Goal: Task Accomplishment & Management: Complete application form

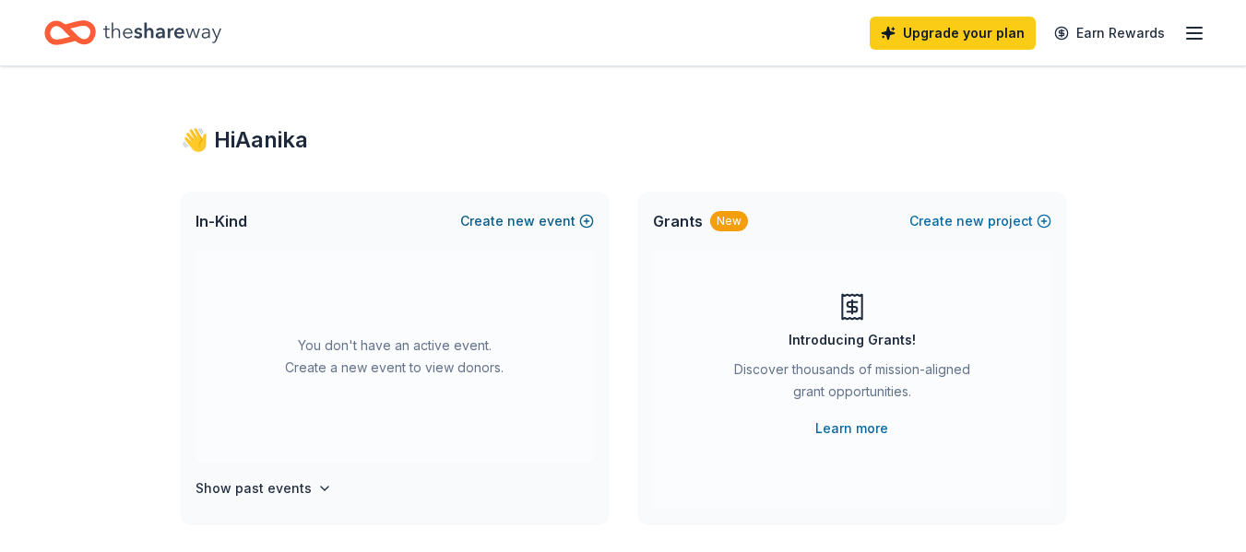
click at [543, 218] on button "Create new event" at bounding box center [527, 221] width 134 height 22
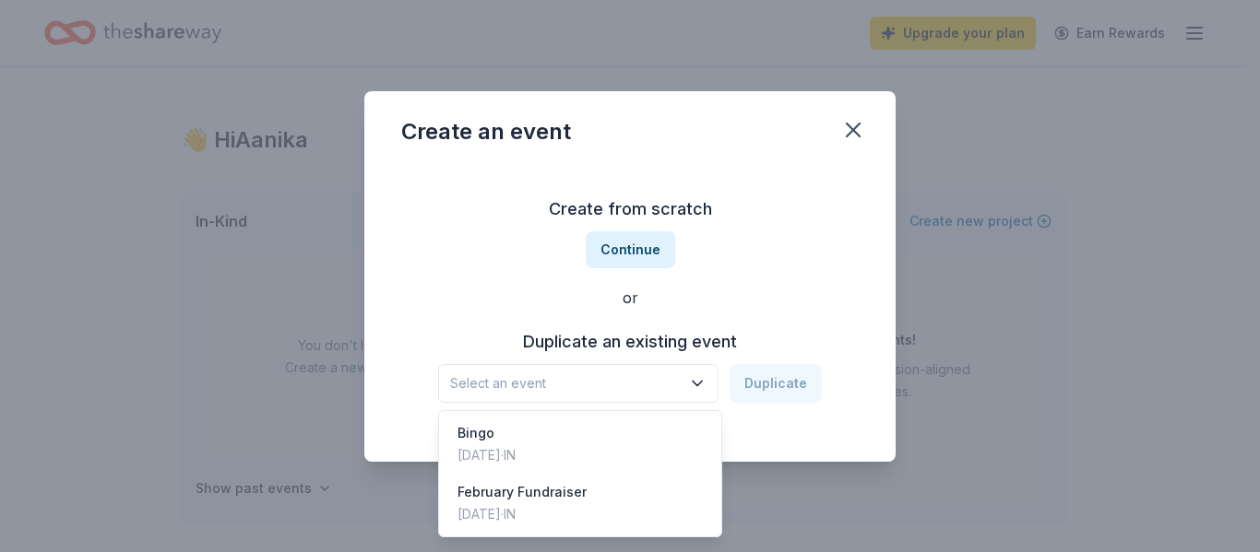
click at [690, 376] on button "Select an event" at bounding box center [578, 383] width 280 height 39
click at [597, 254] on div "Create from scratch Continue or Duplicate an existing event Select an event Dup…" at bounding box center [629, 298] width 457 height 267
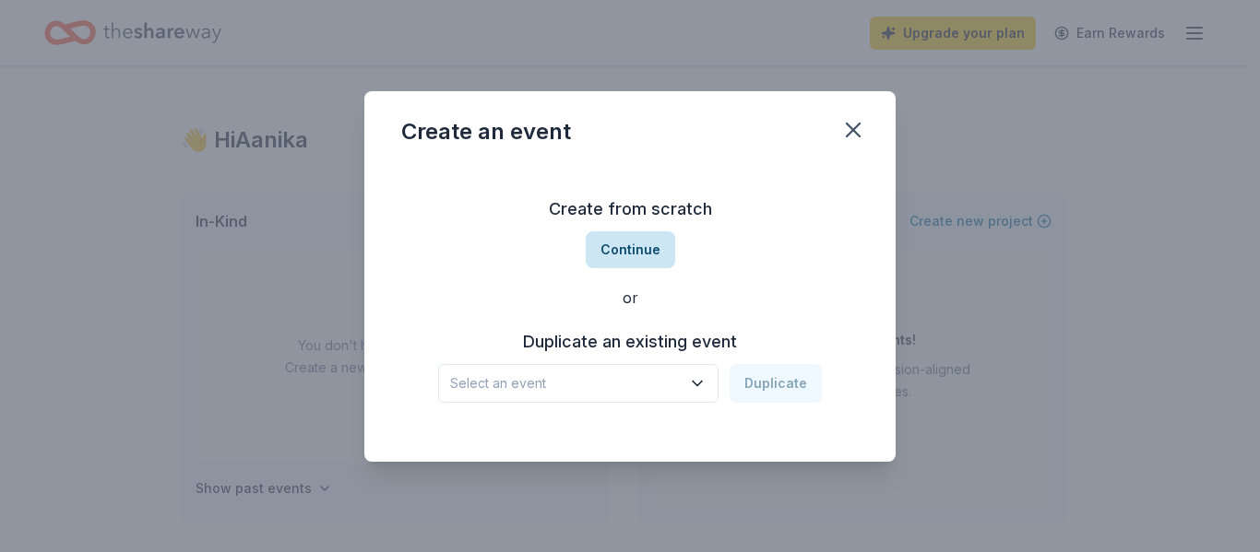
click at [606, 246] on button "Continue" at bounding box center [630, 250] width 89 height 37
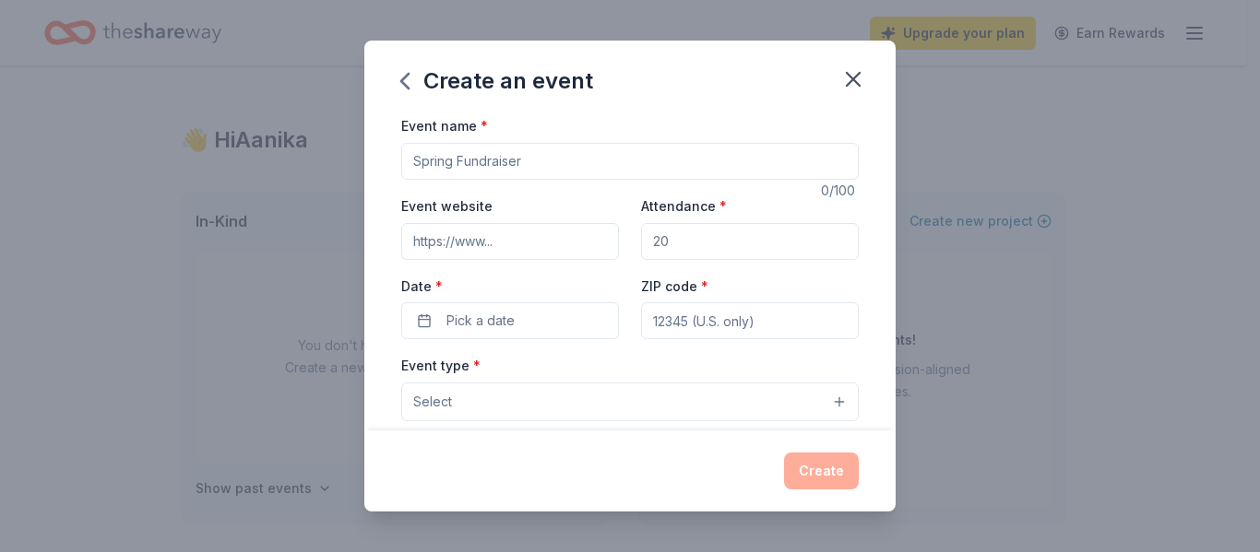
click at [557, 160] on input "Event name *" at bounding box center [629, 161] width 457 height 37
type input "Bingo Night"
type input "400"
click at [496, 320] on span "Pick a date" at bounding box center [480, 321] width 68 height 22
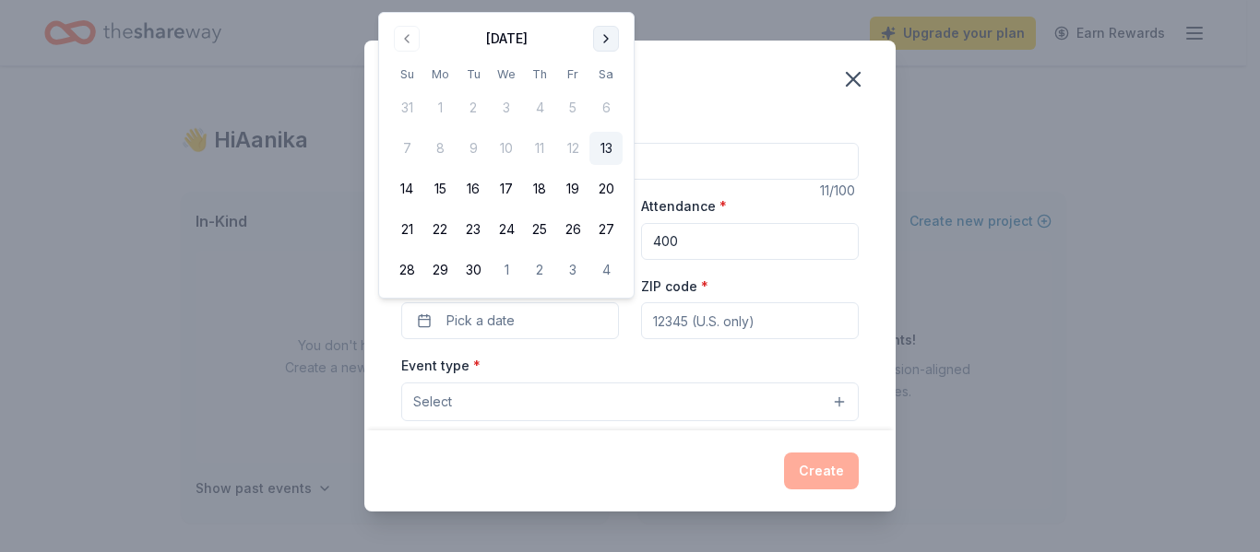
click at [599, 42] on button "Go to next month" at bounding box center [606, 39] width 26 height 26
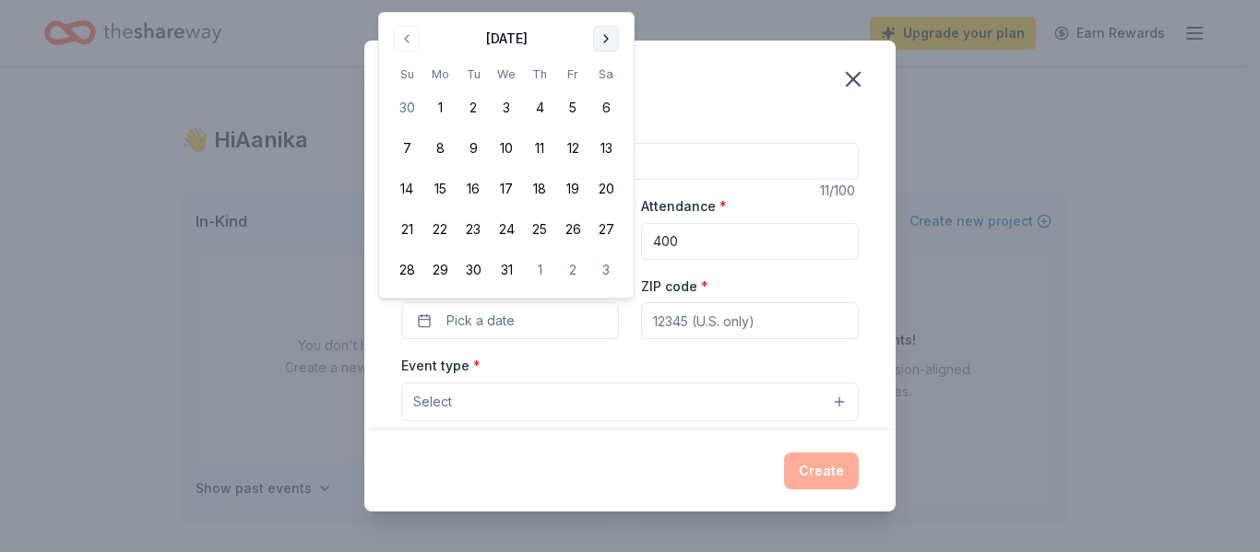
click at [606, 37] on button "Go to next month" at bounding box center [606, 39] width 26 height 26
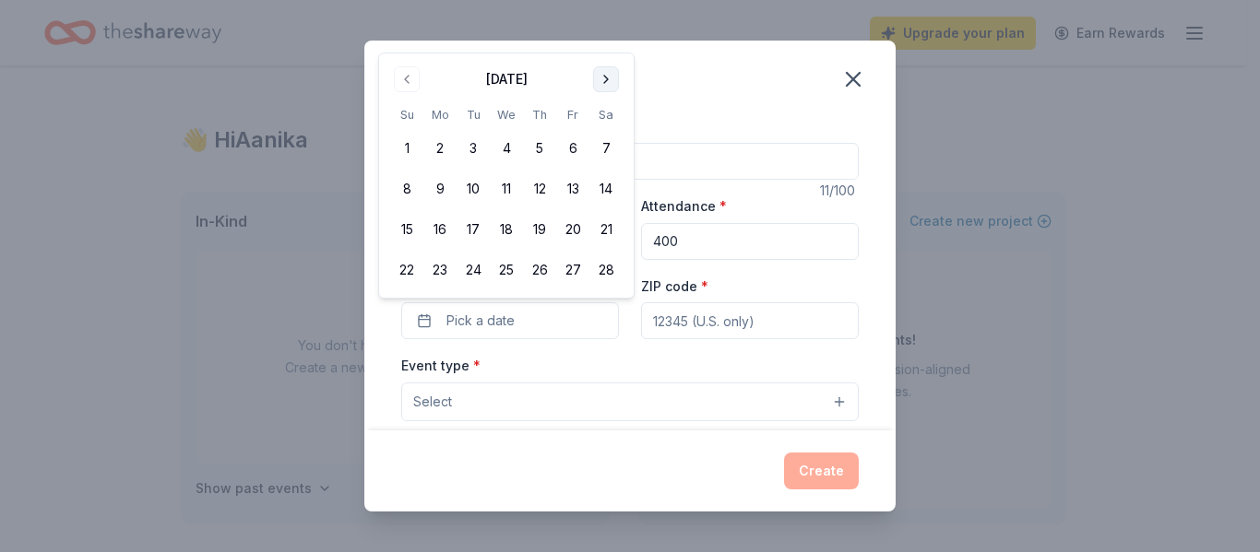
click at [600, 77] on button "Go to next month" at bounding box center [606, 79] width 26 height 26
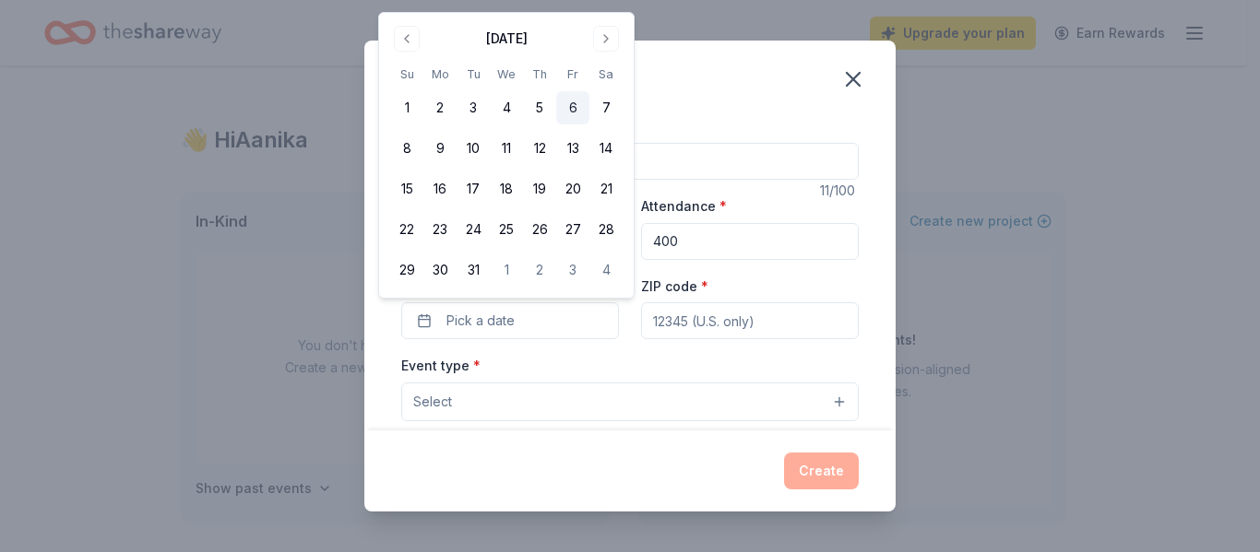
click at [573, 103] on button "6" at bounding box center [572, 107] width 33 height 33
click at [732, 314] on input "ZIP code *" at bounding box center [750, 321] width 218 height 37
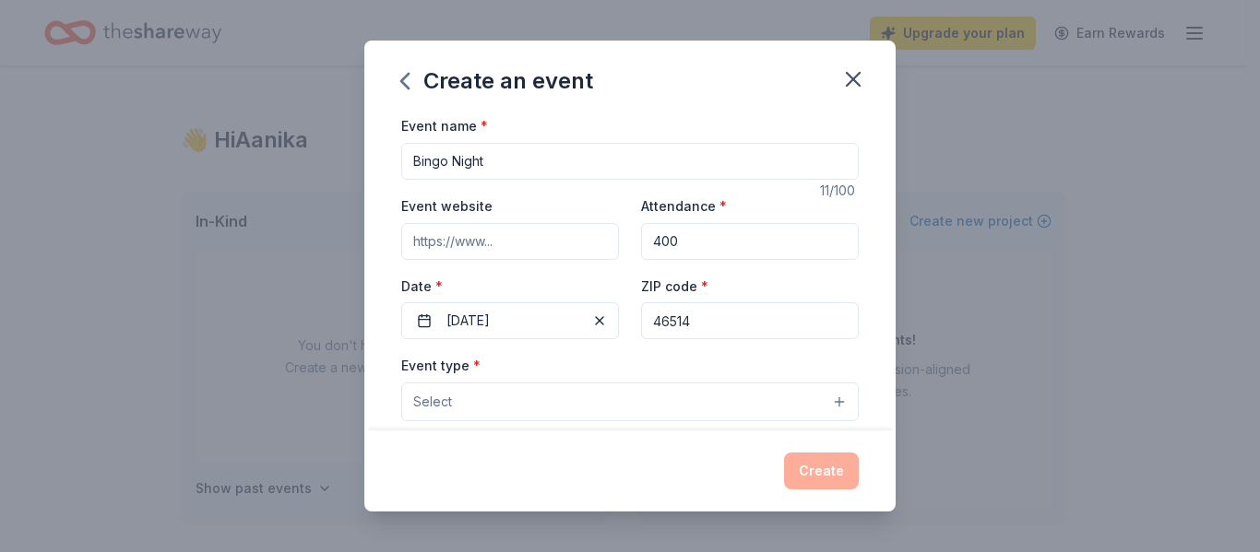
type input "46514"
click at [584, 409] on button "Select" at bounding box center [629, 402] width 457 height 39
click at [824, 404] on button "Select" at bounding box center [629, 402] width 457 height 39
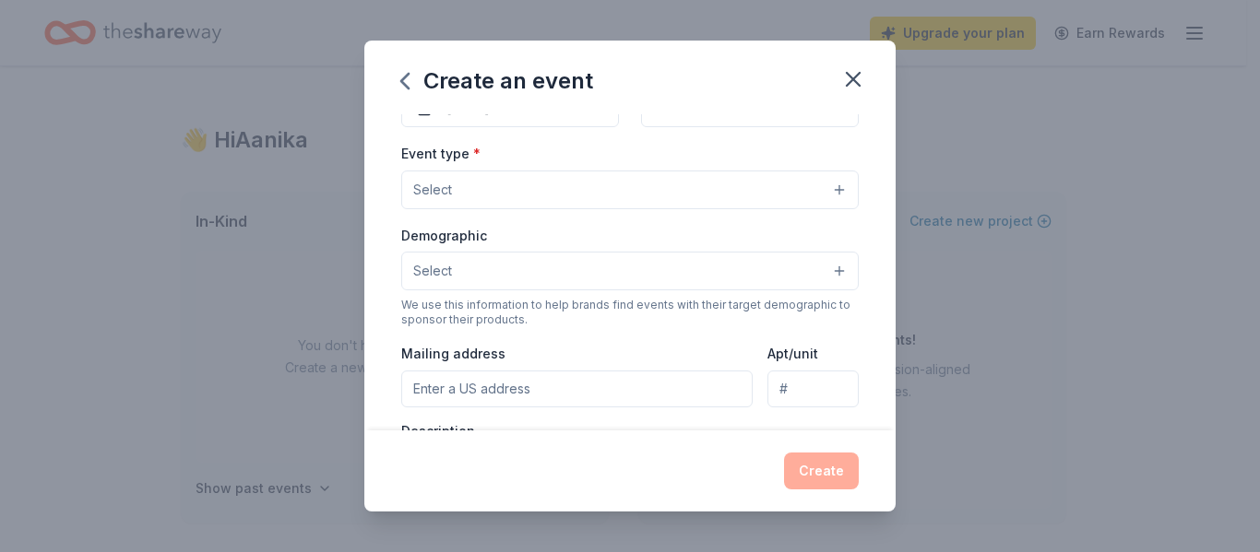
scroll to position [221, 0]
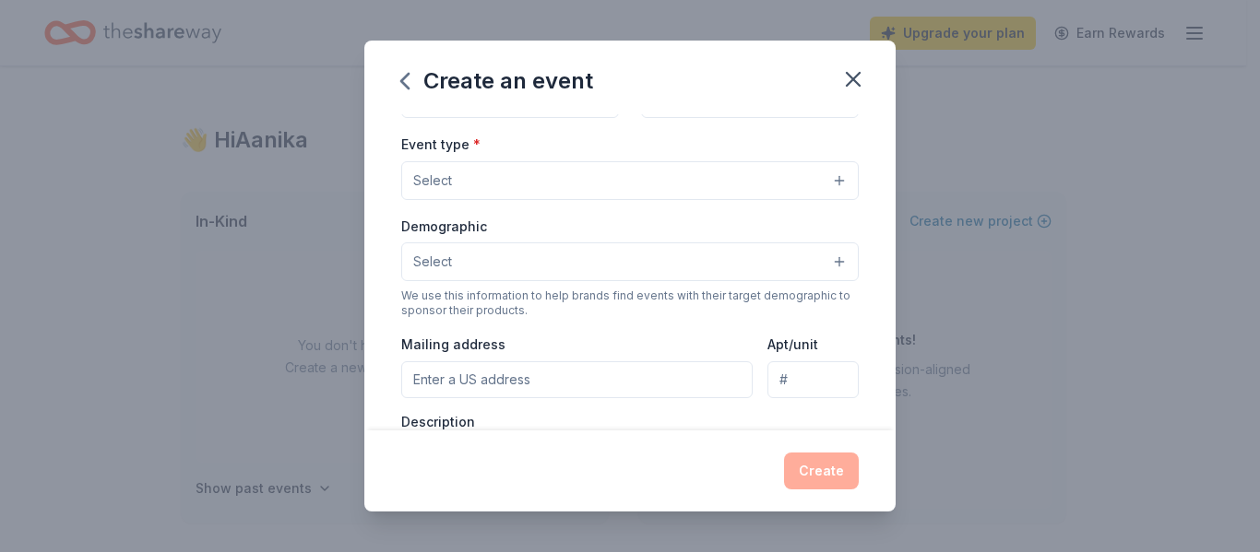
click at [821, 177] on button "Select" at bounding box center [629, 180] width 457 height 39
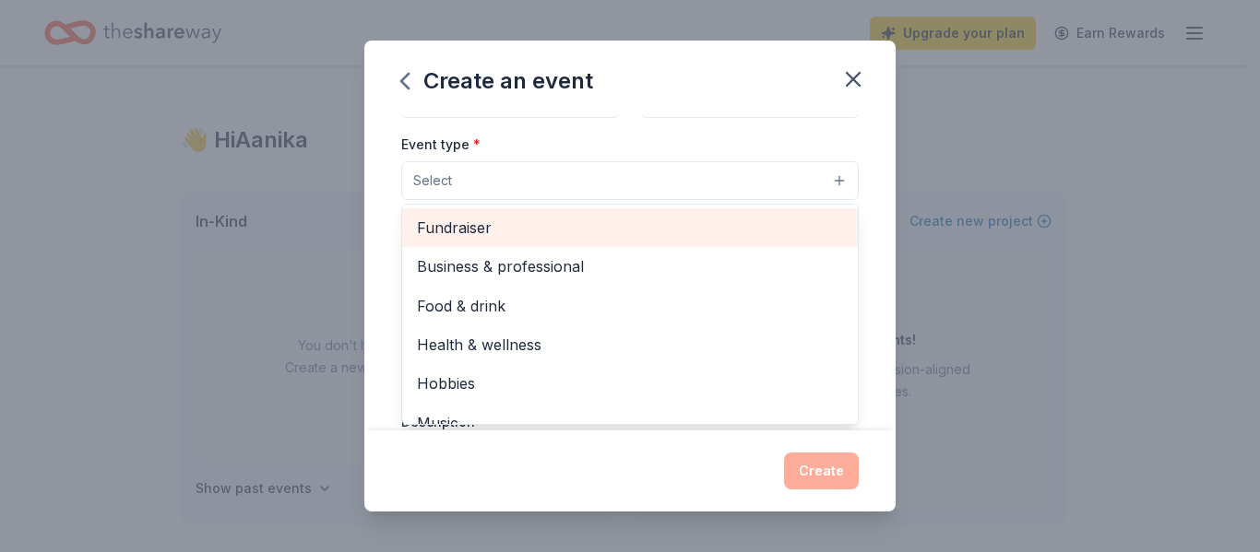
click at [644, 224] on span "Fundraiser" at bounding box center [630, 228] width 426 height 24
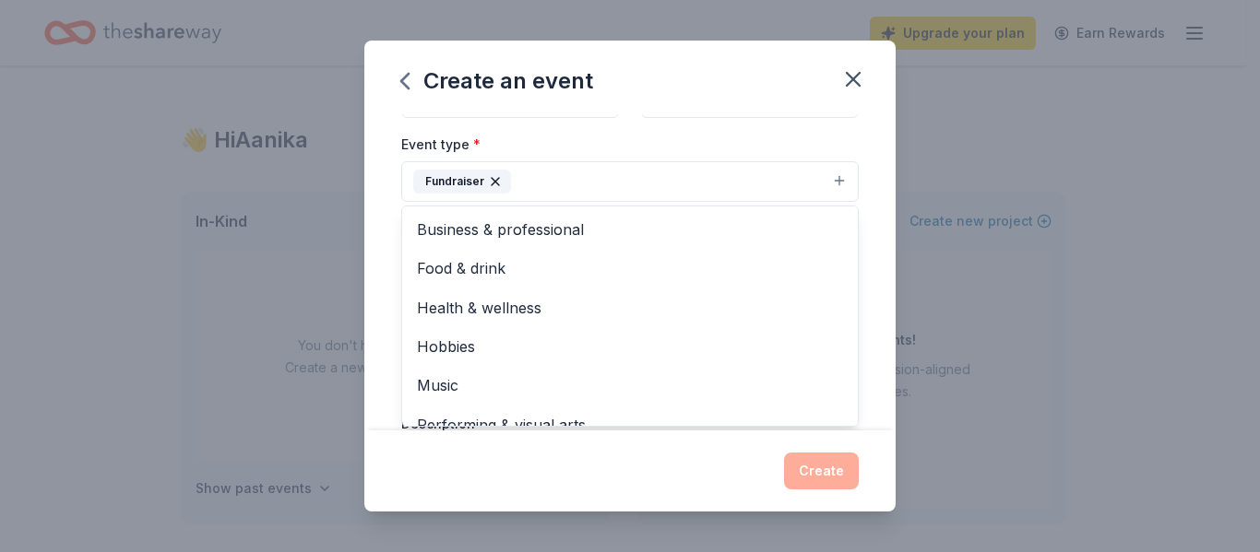
click at [861, 233] on div "Event name * Bingo Night 11 /100 Event website Attendance * 400 Date * 03/06/20…" at bounding box center [629, 271] width 531 height 315
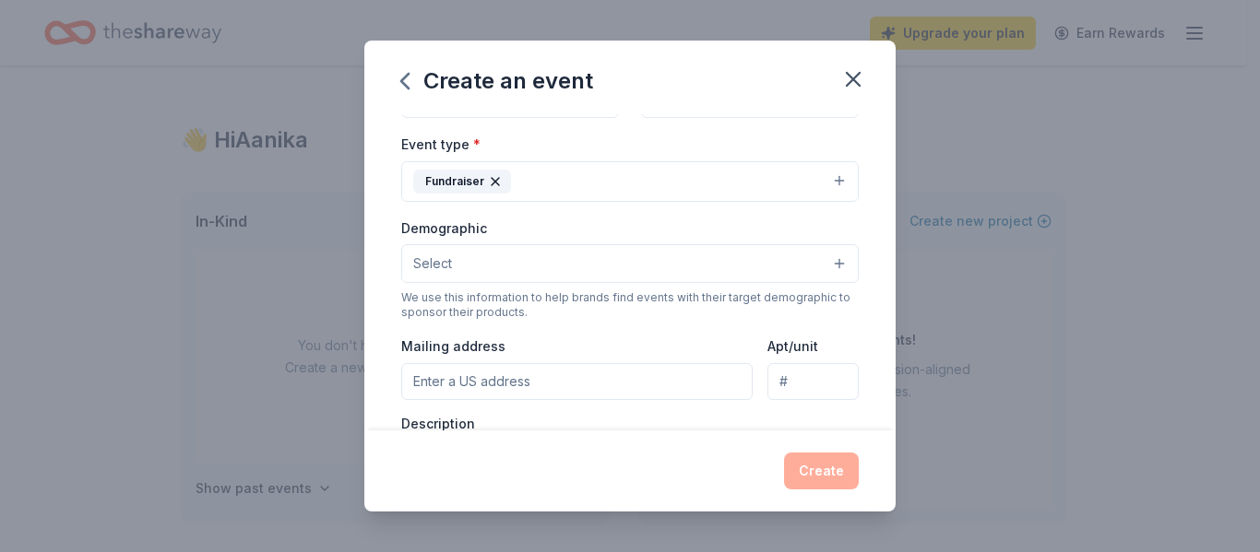
click at [760, 255] on button "Select" at bounding box center [629, 263] width 457 height 39
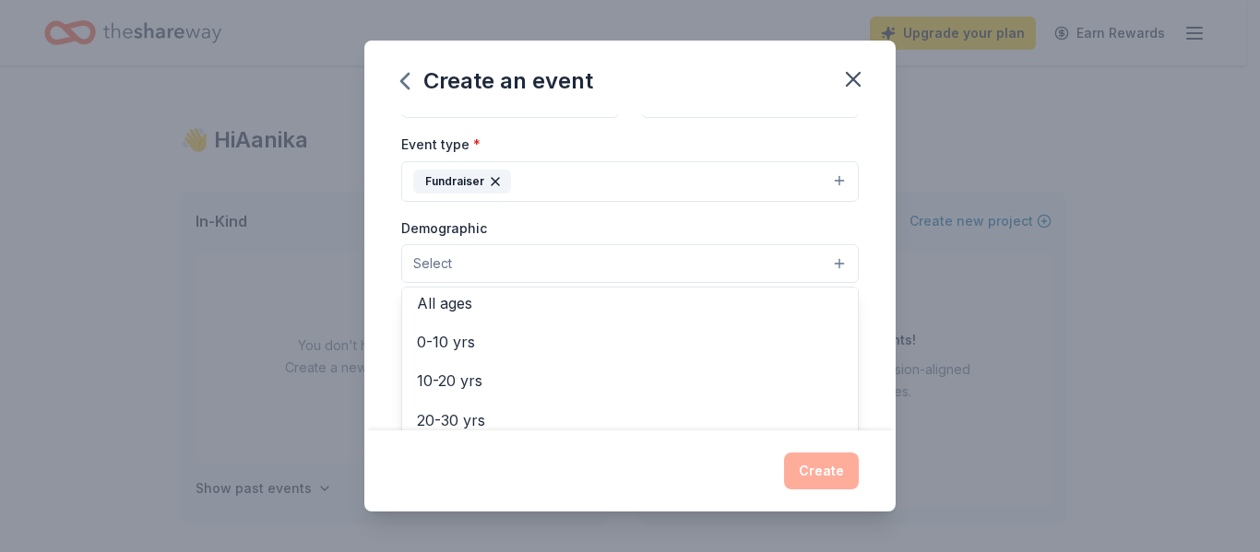
scroll to position [110, 0]
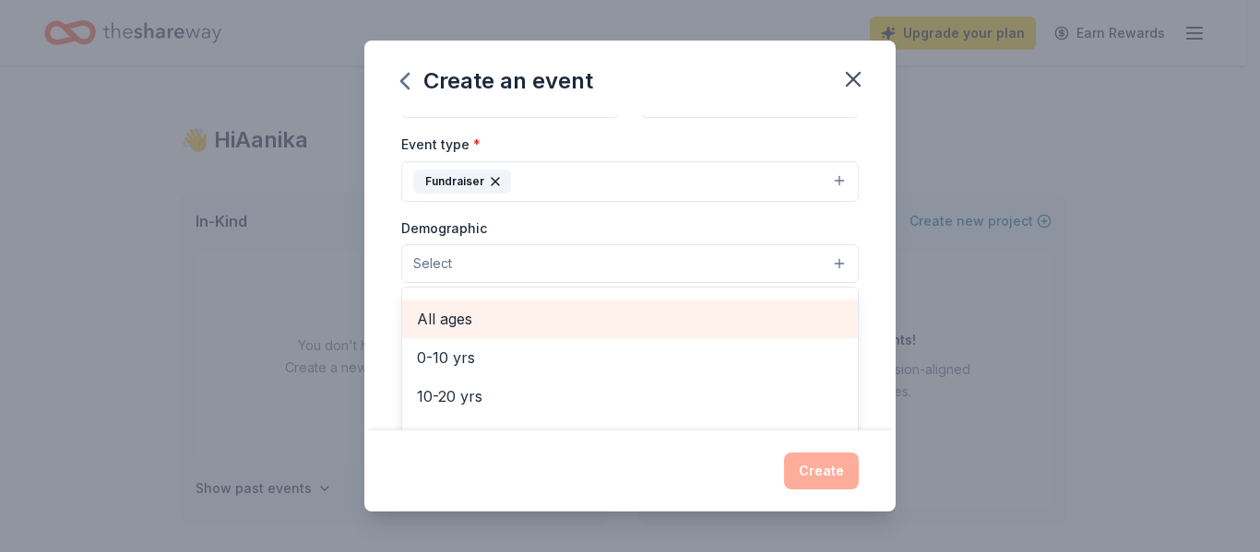
click at [715, 322] on span "All ages" at bounding box center [630, 319] width 426 height 24
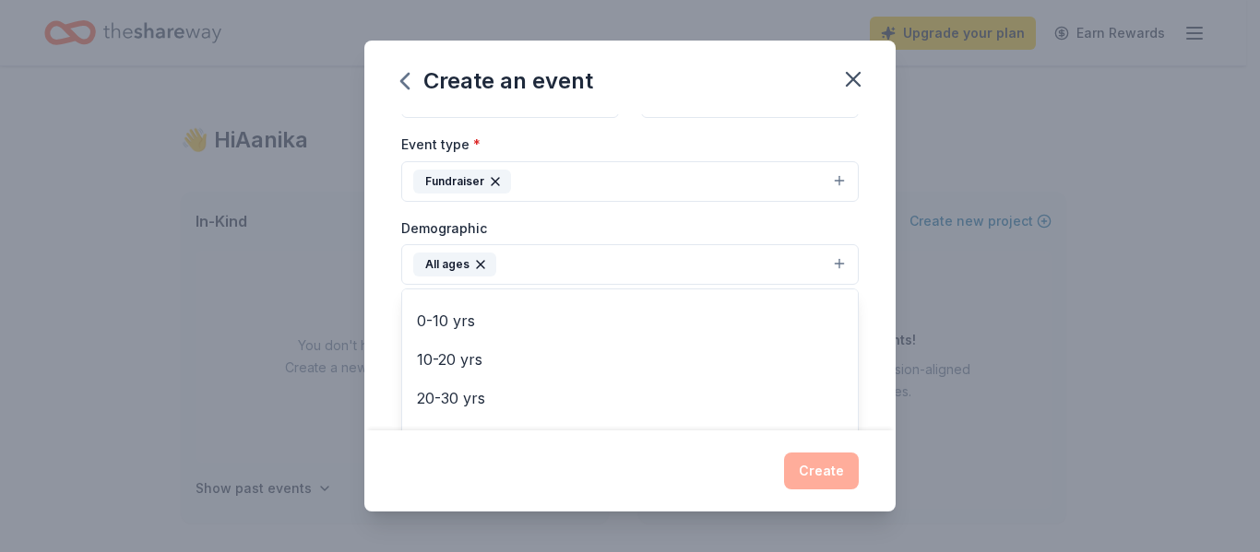
click at [862, 312] on div "Event name * Bingo Night 11 /100 Event website Attendance * 400 Date * 03/06/20…" at bounding box center [629, 271] width 531 height 315
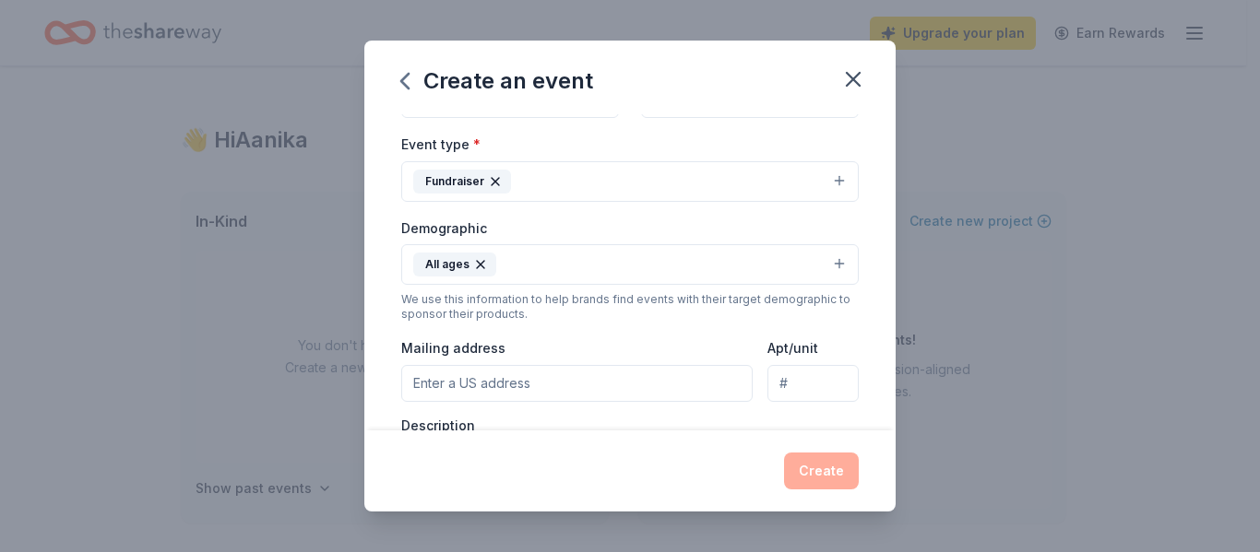
click at [483, 384] on input "Mailing address" at bounding box center [576, 383] width 351 height 37
type input "2605 County Road 15 North"
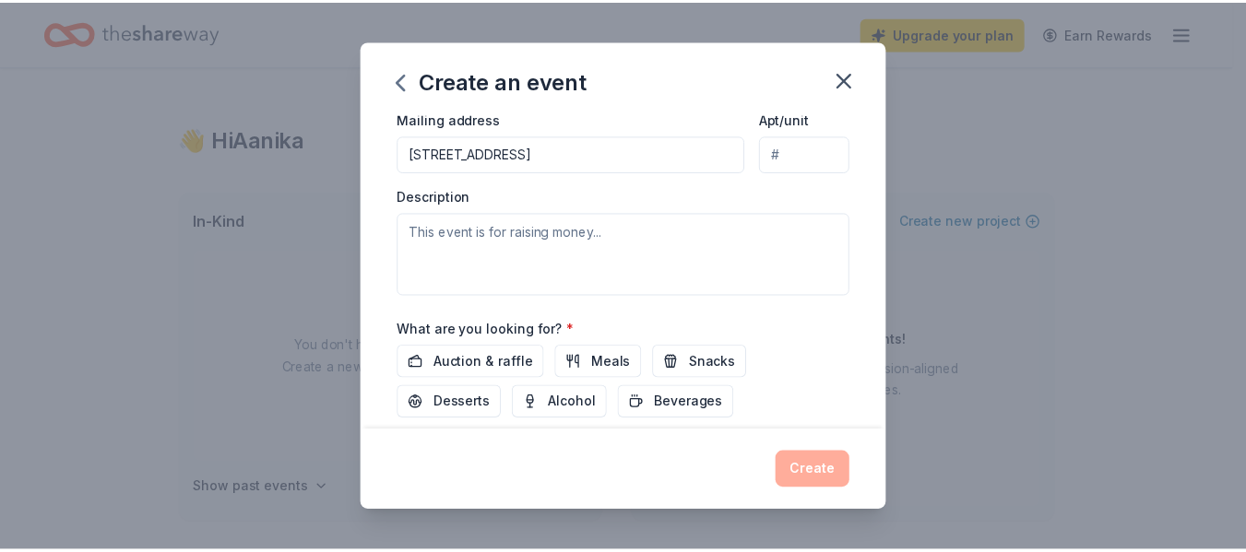
scroll to position [488, 0]
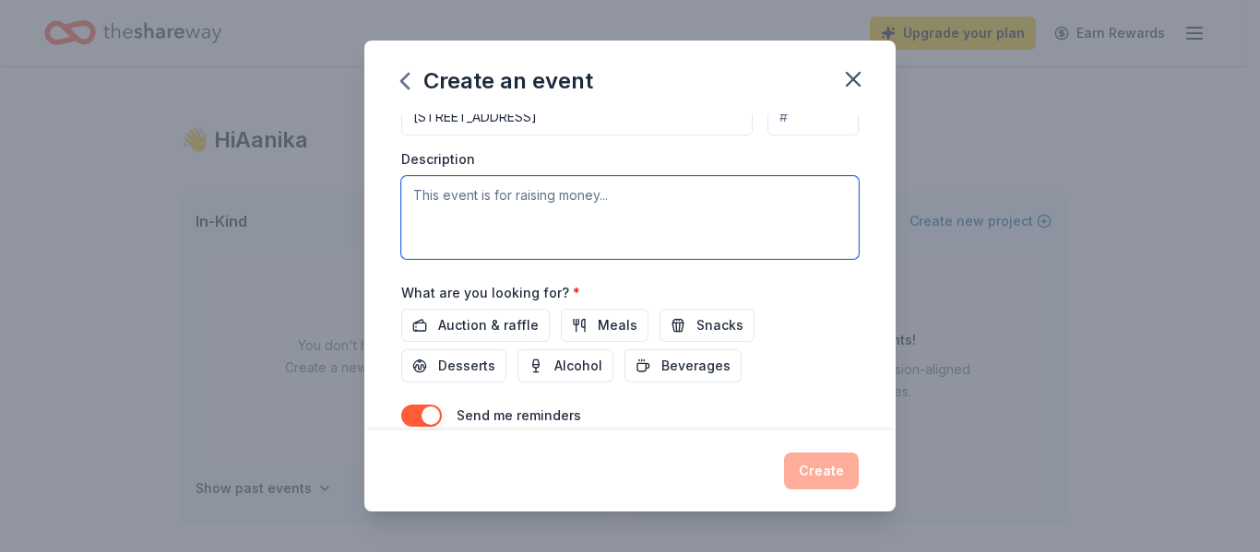
click at [656, 212] on textarea at bounding box center [629, 217] width 457 height 83
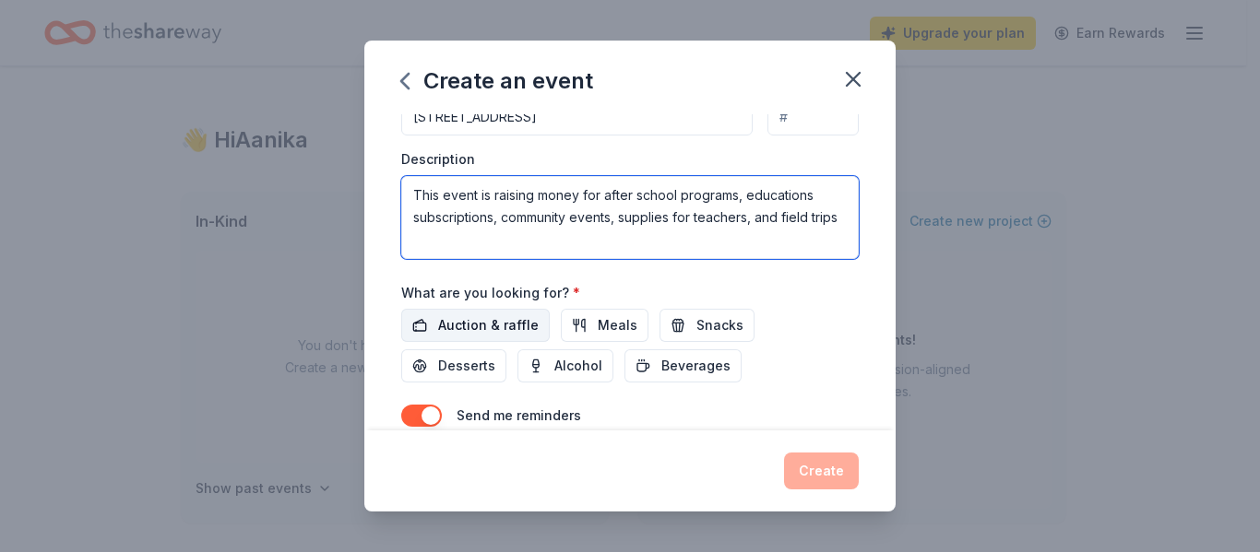
type textarea "This event is raising money for after school programs, educations subscriptions…"
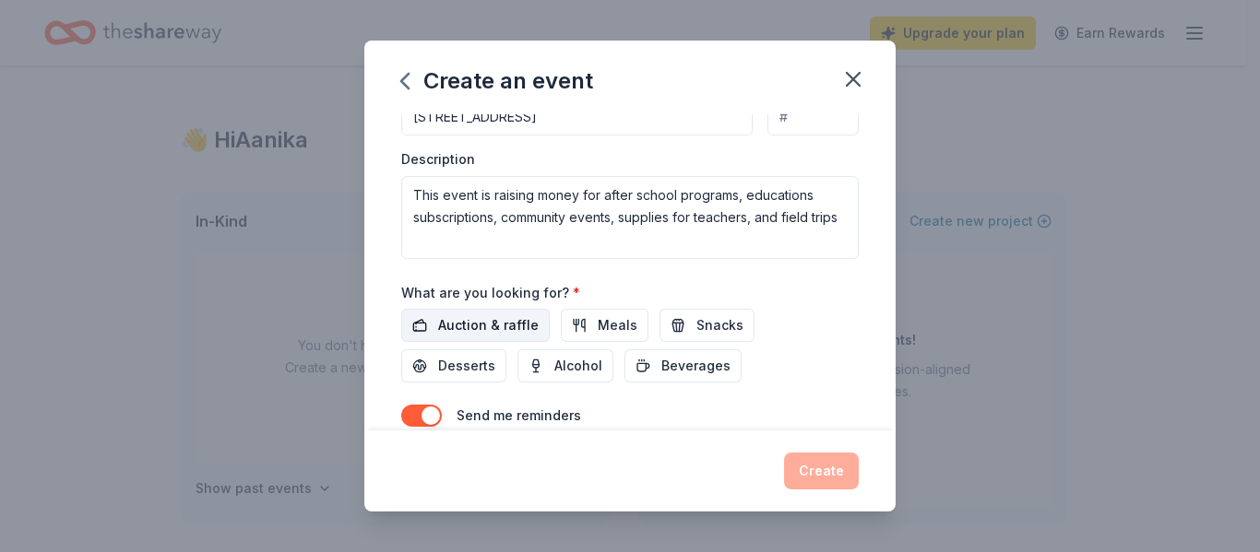
click at [487, 325] on span "Auction & raffle" at bounding box center [488, 326] width 101 height 22
click at [831, 466] on button "Create" at bounding box center [821, 471] width 75 height 37
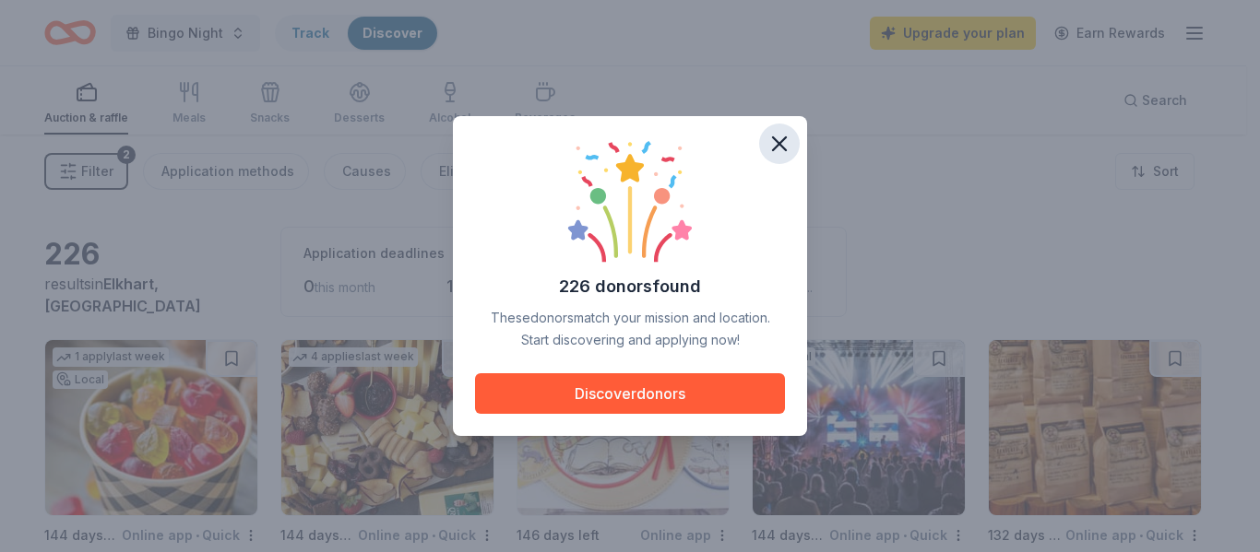
click at [784, 142] on icon "button" at bounding box center [779, 144] width 26 height 26
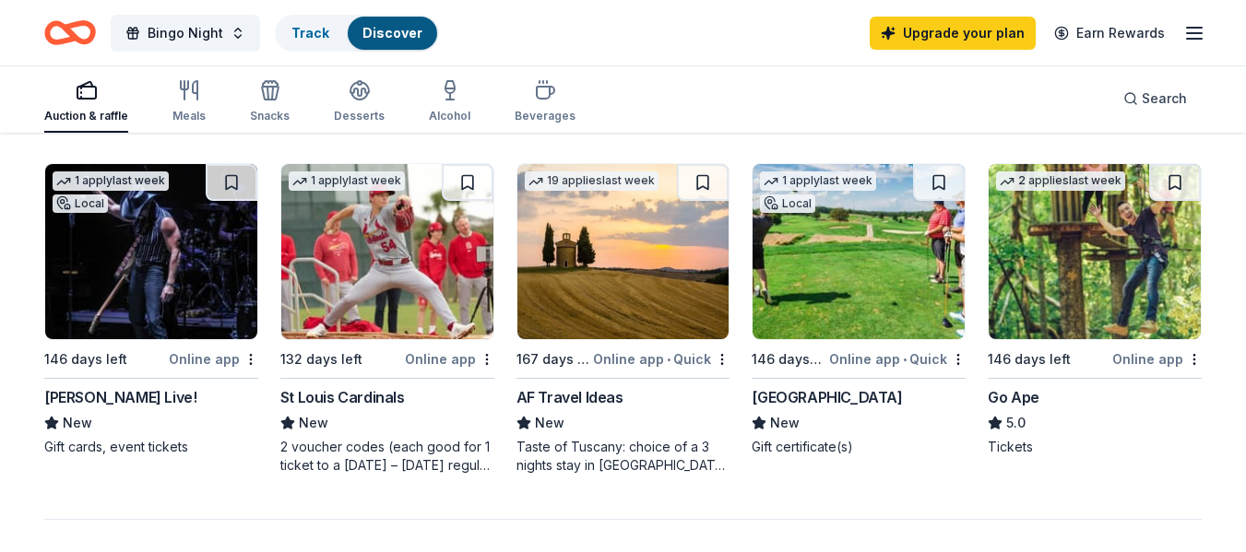
scroll to position [1231, 0]
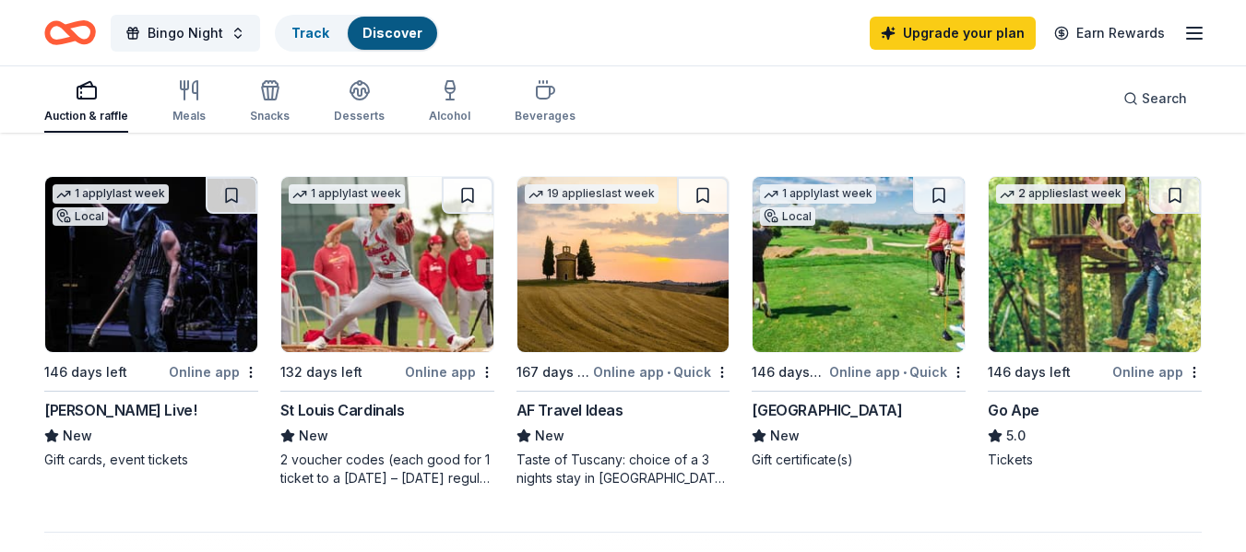
click at [438, 378] on div "Online app" at bounding box center [449, 372] width 89 height 23
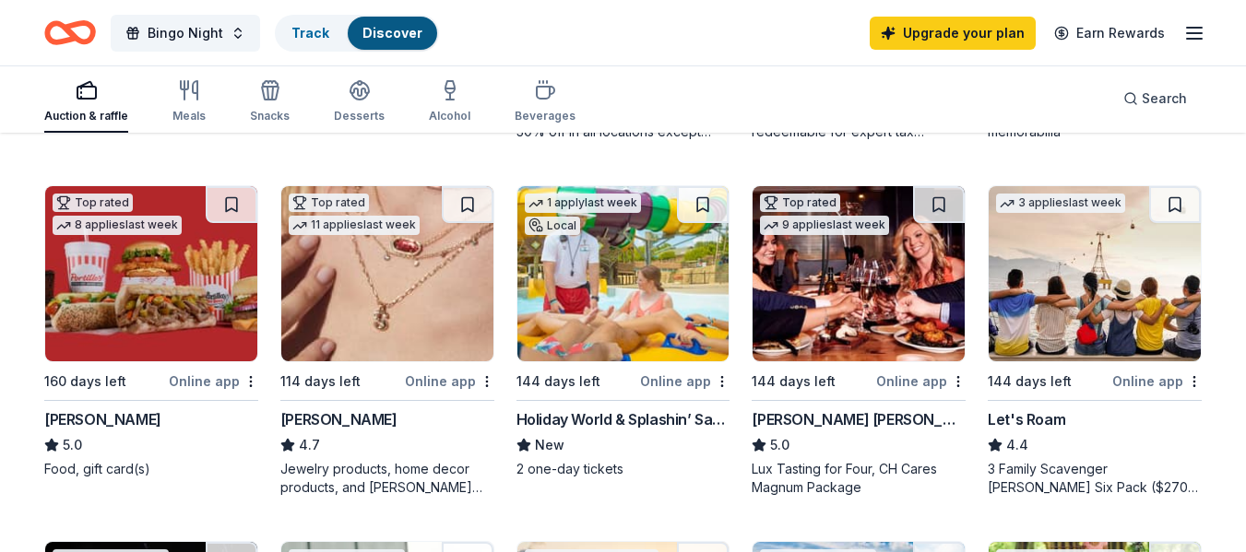
scroll to position [862, 0]
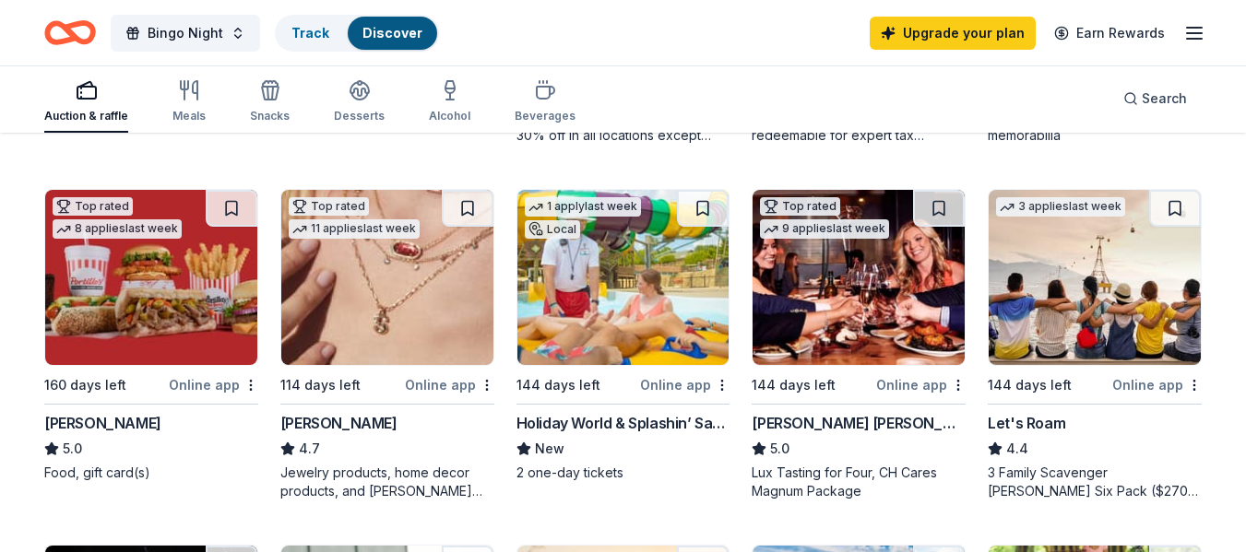
click at [409, 328] on img at bounding box center [387, 277] width 212 height 175
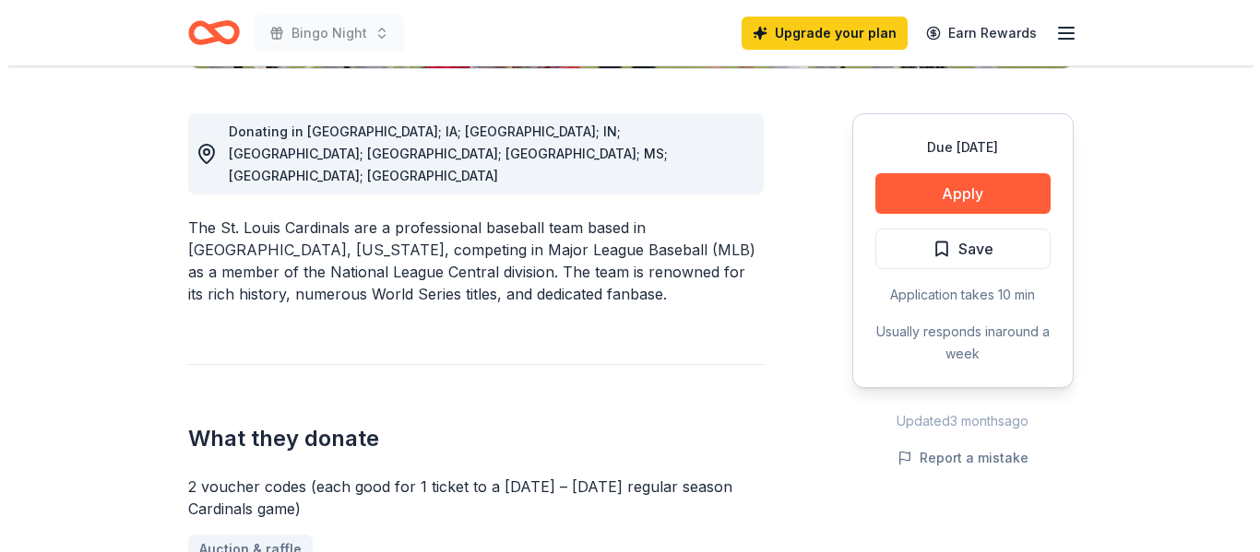
scroll to position [502, 0]
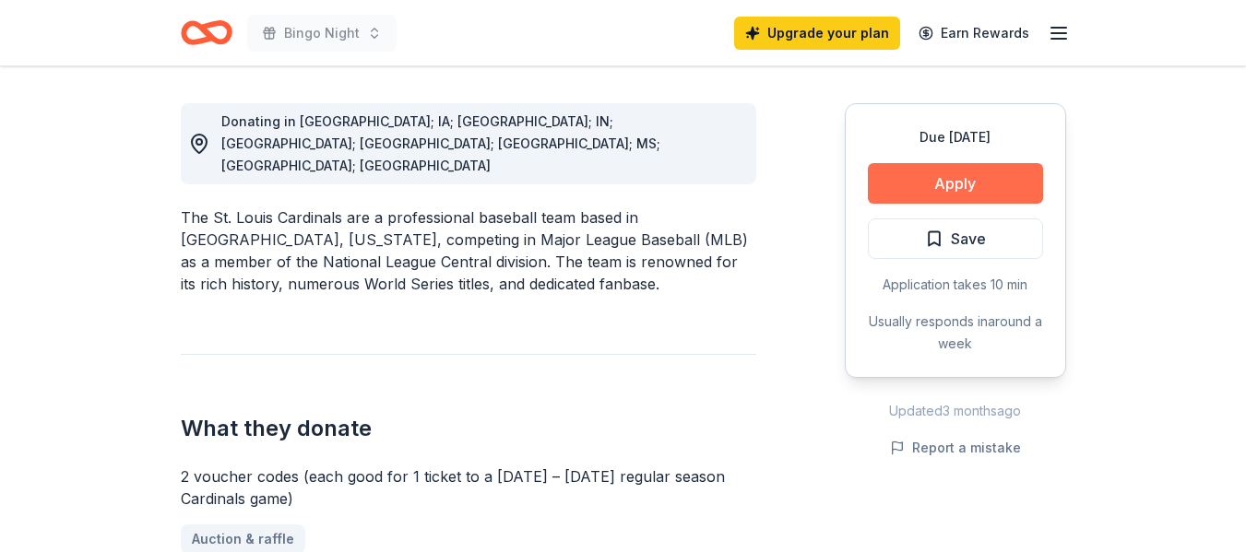
click at [1004, 172] on button "Apply" at bounding box center [955, 183] width 175 height 41
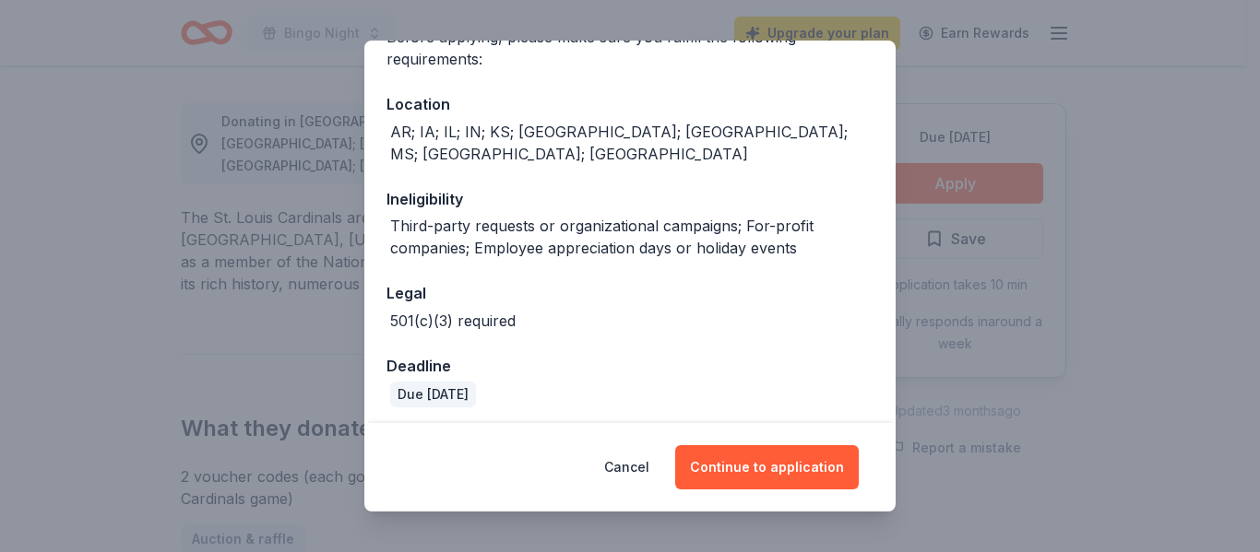
scroll to position [227, 0]
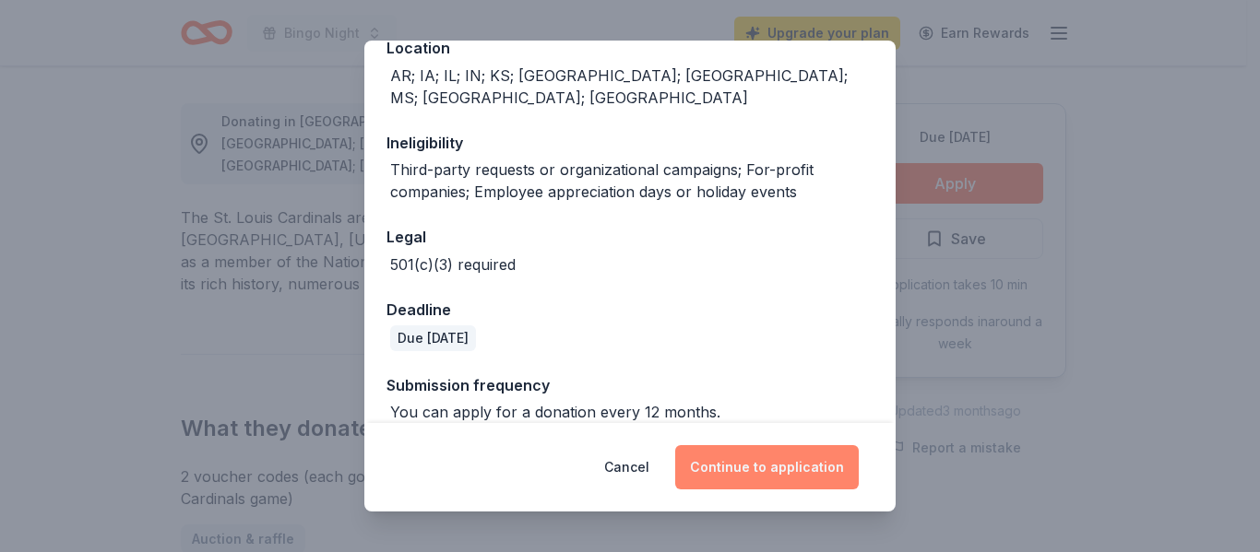
click at [778, 466] on button "Continue to application" at bounding box center [767, 467] width 184 height 44
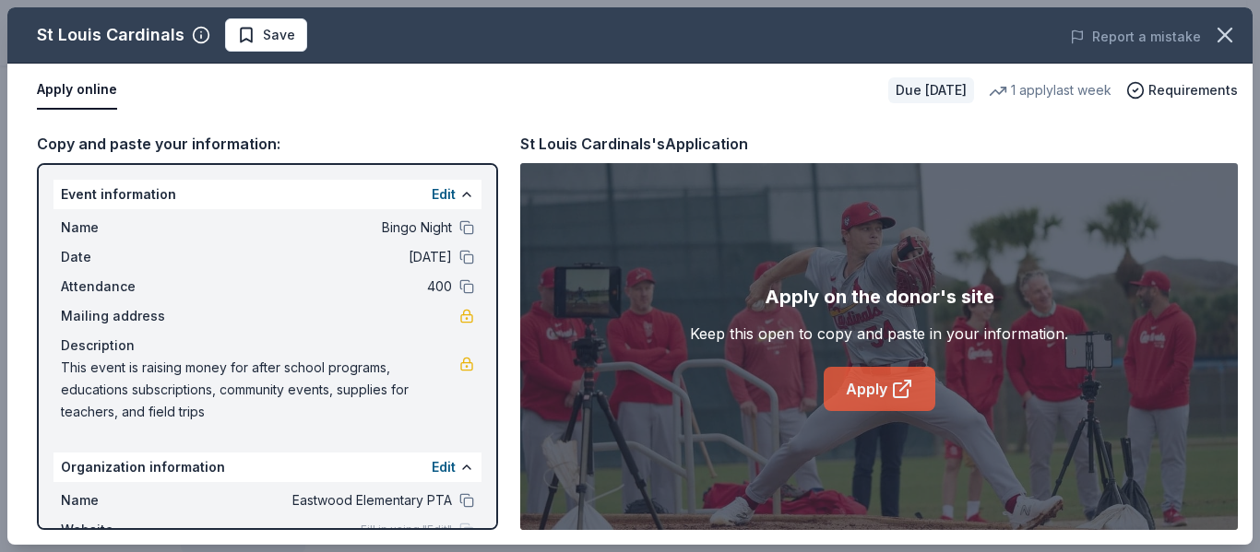
click at [879, 386] on link "Apply" at bounding box center [880, 389] width 112 height 44
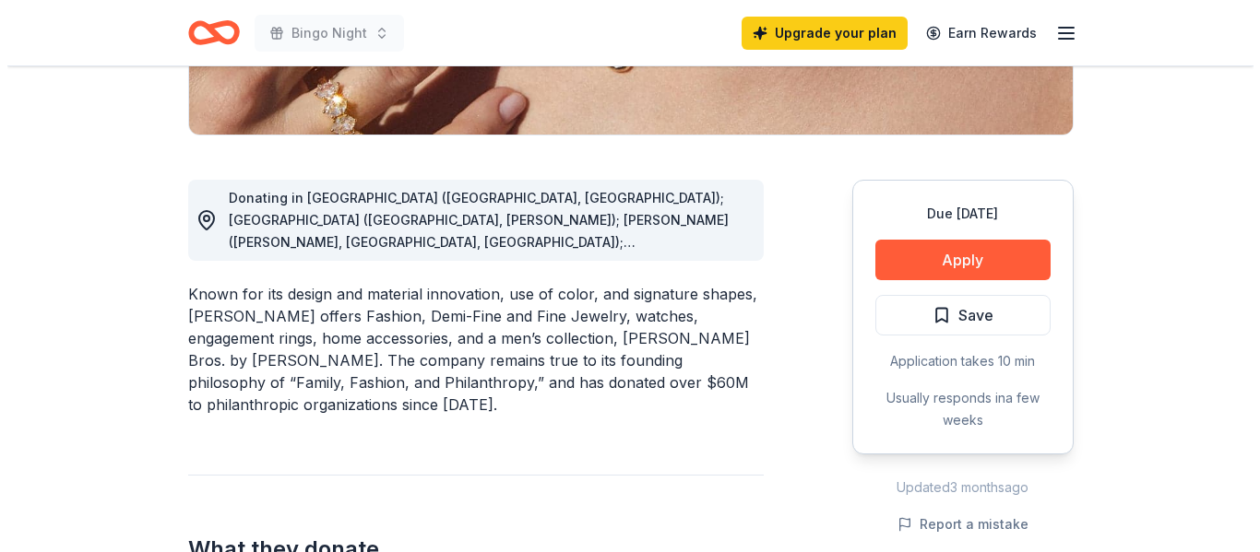
scroll to position [420, 0]
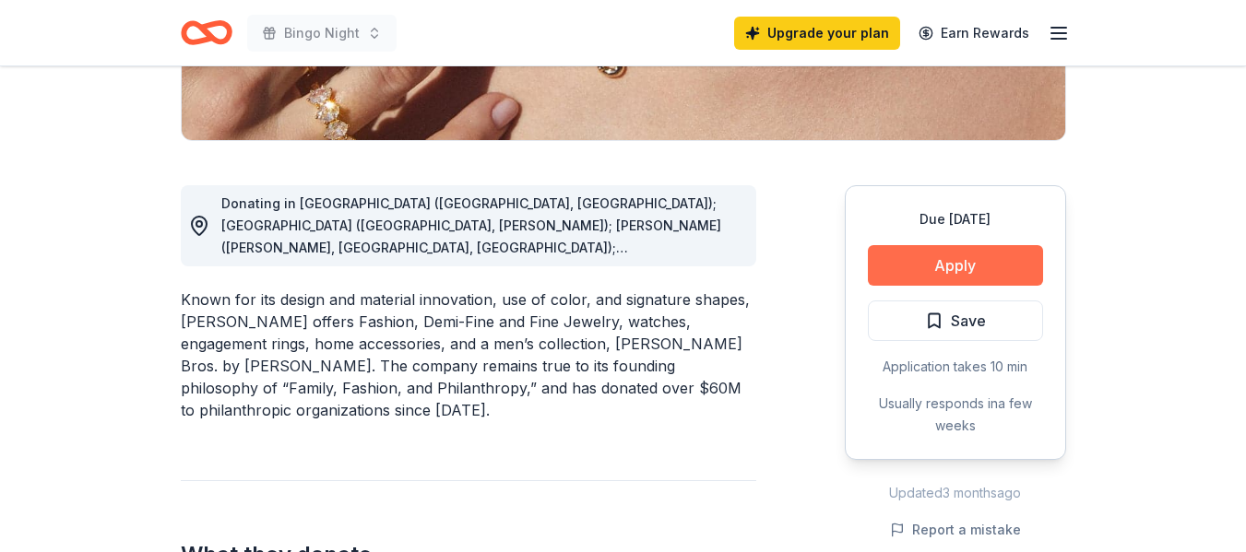
click at [999, 258] on button "Apply" at bounding box center [955, 265] width 175 height 41
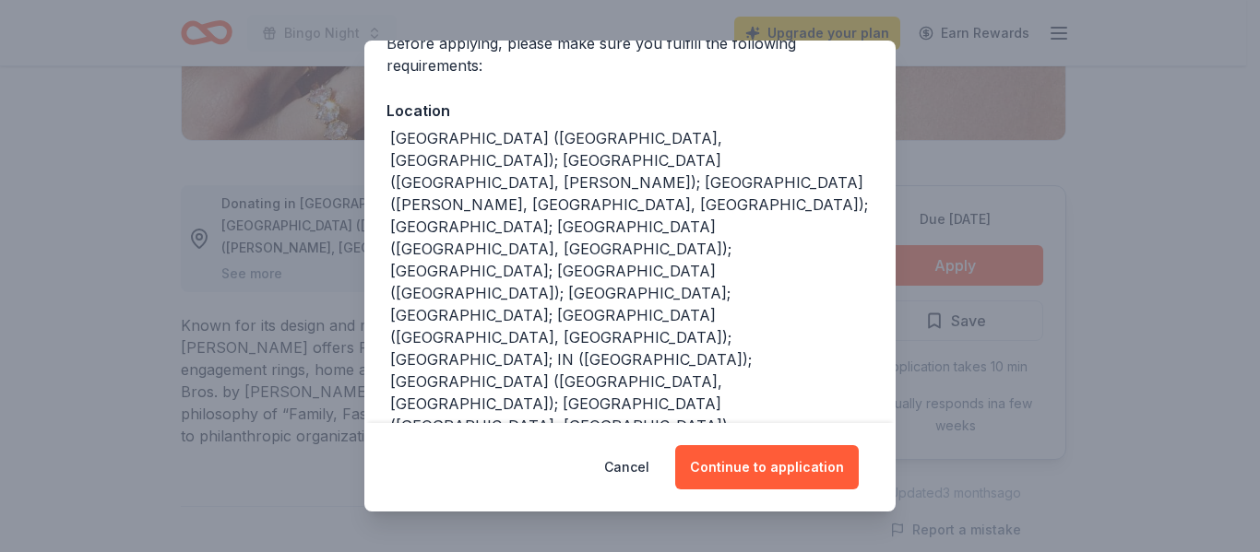
scroll to position [168, 0]
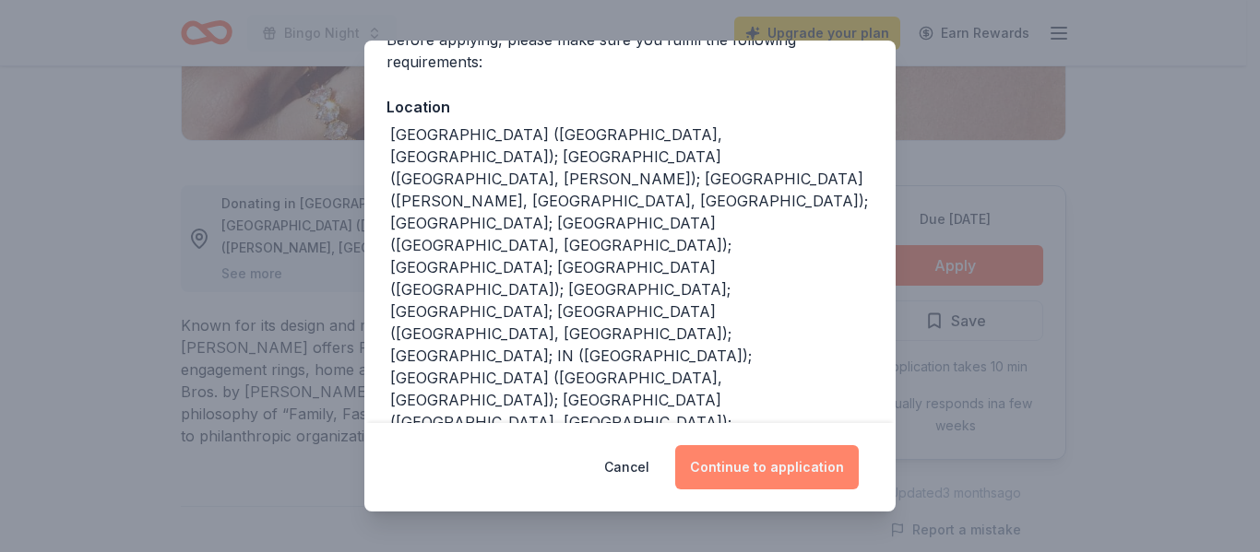
click at [719, 472] on button "Continue to application" at bounding box center [767, 467] width 184 height 44
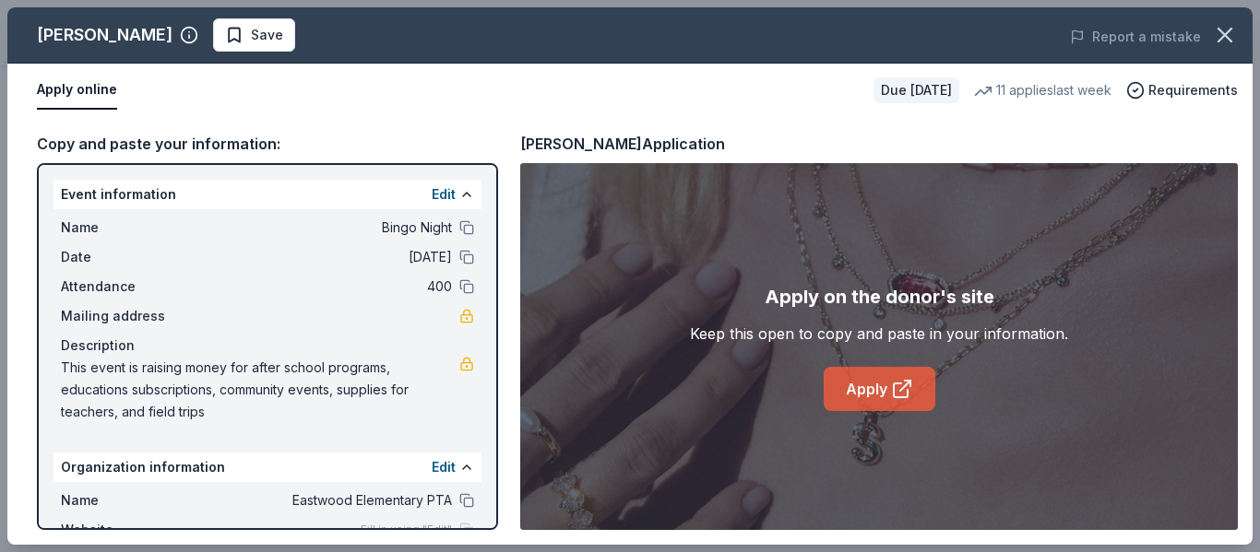
click at [837, 380] on link "Apply" at bounding box center [880, 389] width 112 height 44
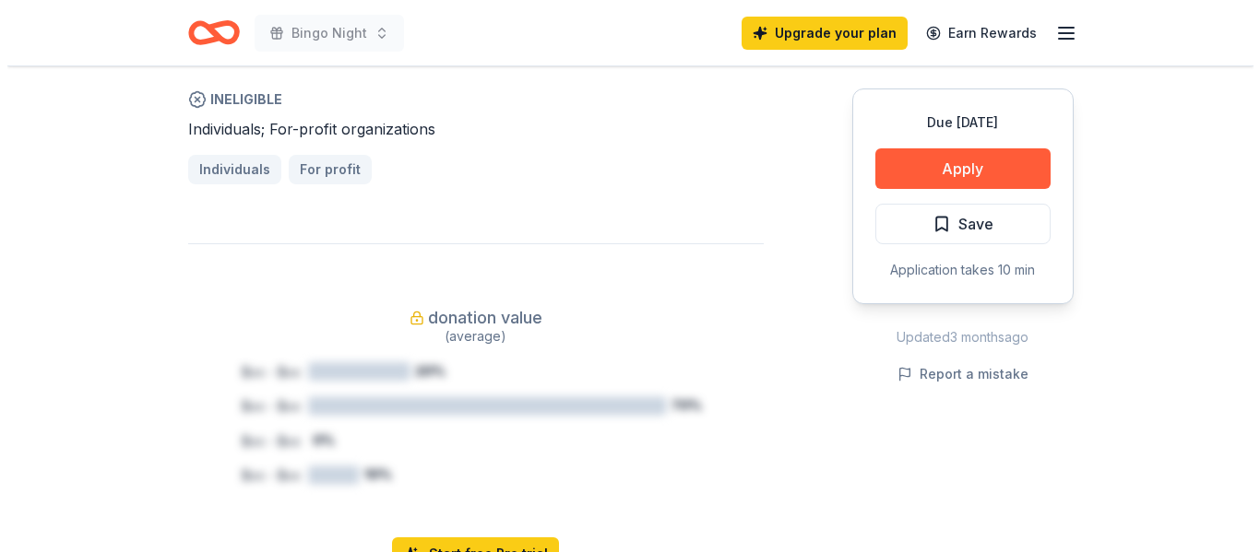
scroll to position [1187, 0]
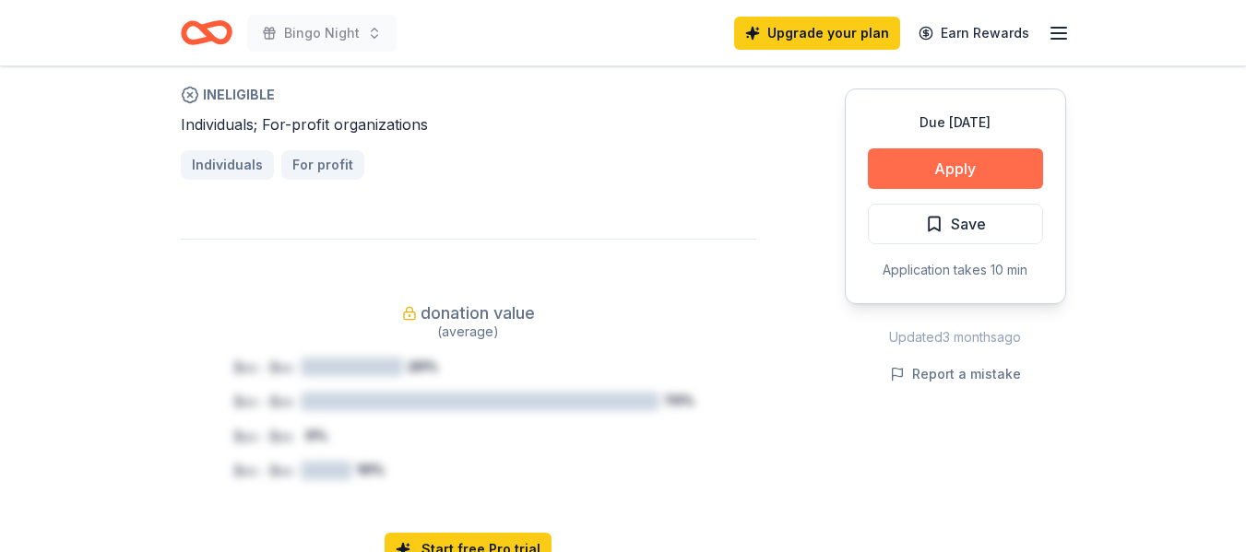
click at [980, 172] on button "Apply" at bounding box center [955, 168] width 175 height 41
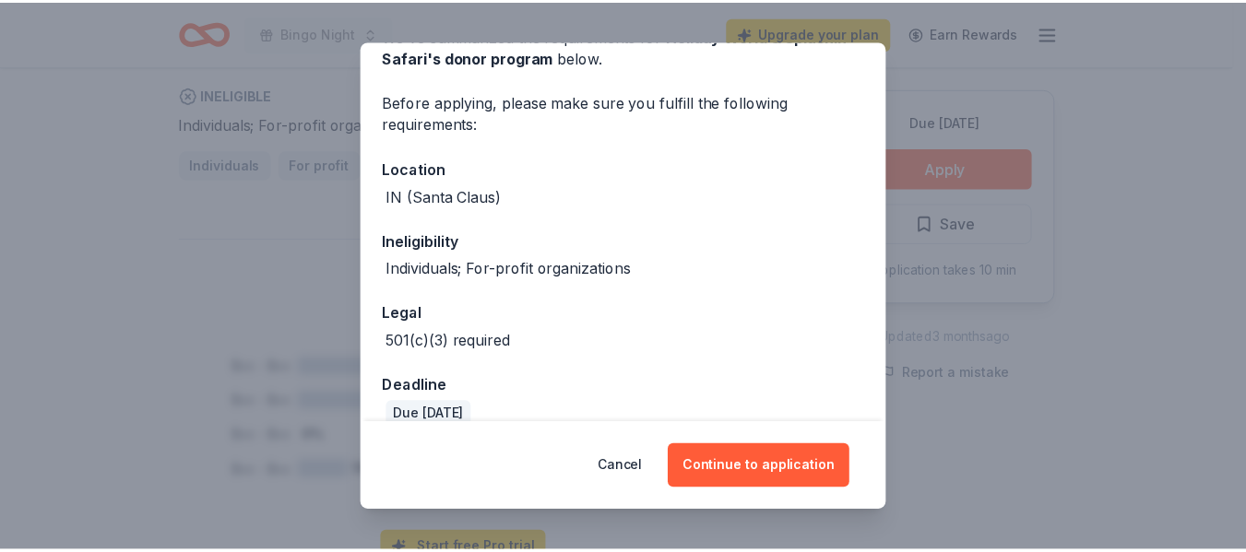
scroll to position [133, 0]
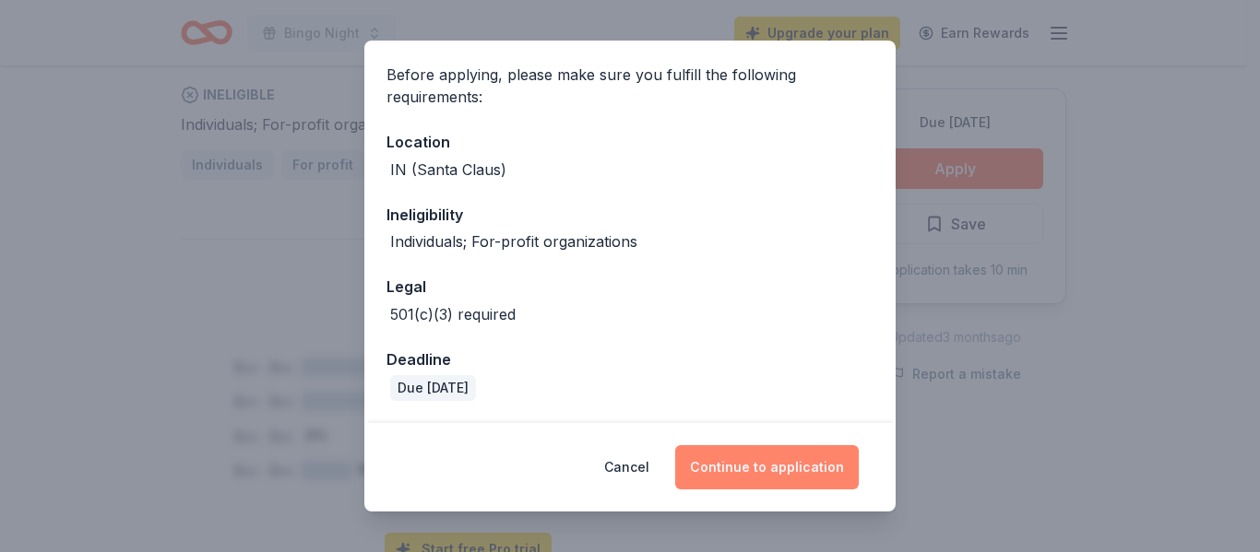
click at [764, 452] on button "Continue to application" at bounding box center [767, 467] width 184 height 44
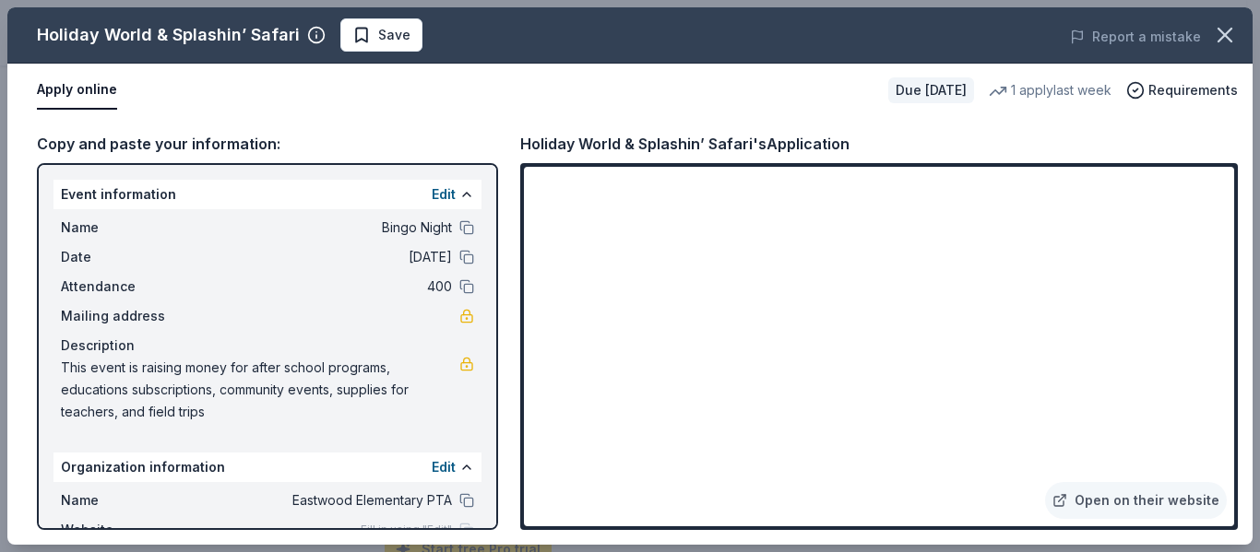
click at [1245, 362] on div "Holiday World & Splashin’ Safari Save Report a mistake Apply online Due in 144 …" at bounding box center [630, 276] width 1260 height 552
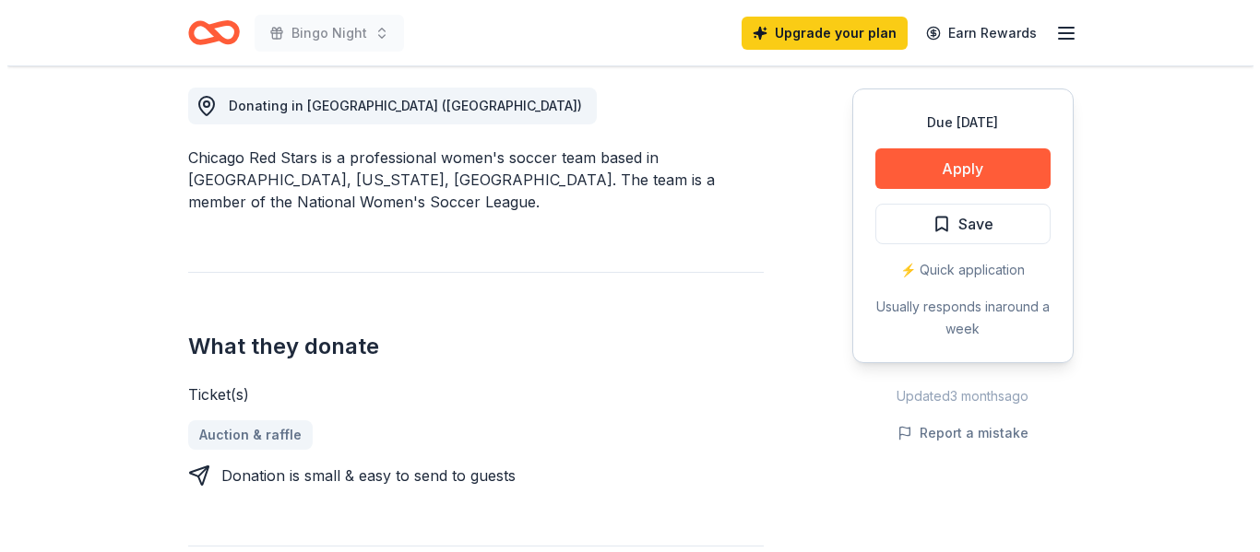
scroll to position [527, 0]
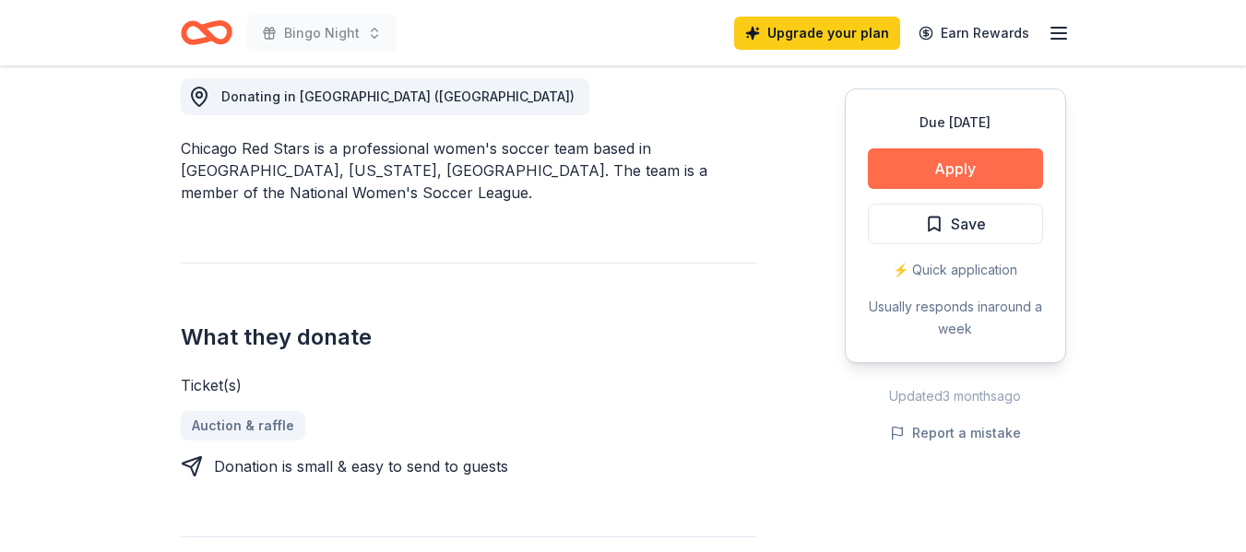
click at [950, 167] on button "Apply" at bounding box center [955, 168] width 175 height 41
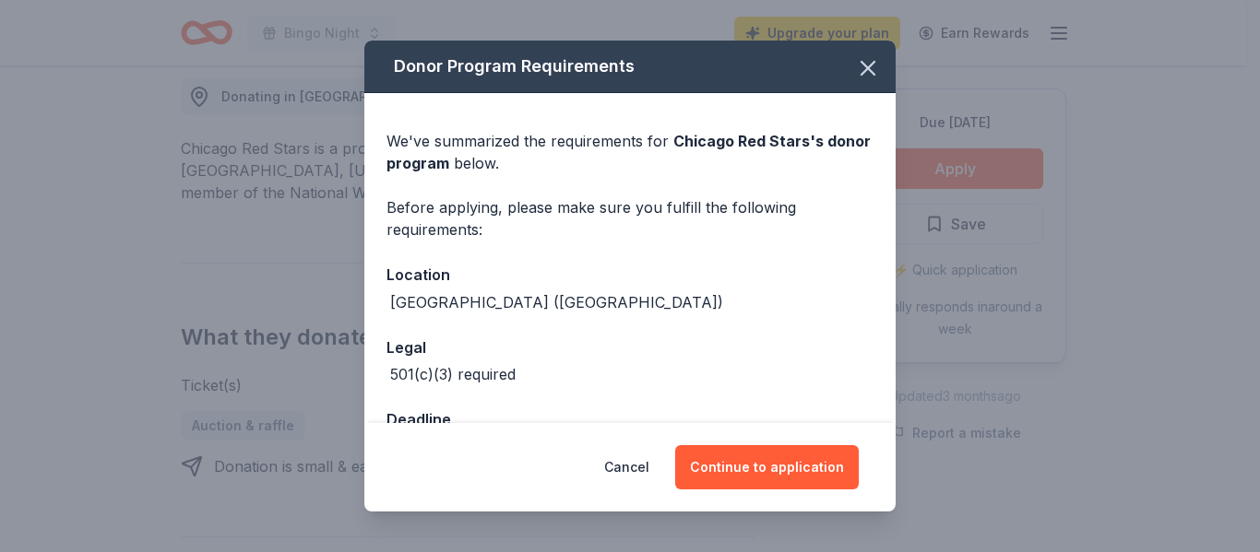
scroll to position [61, 0]
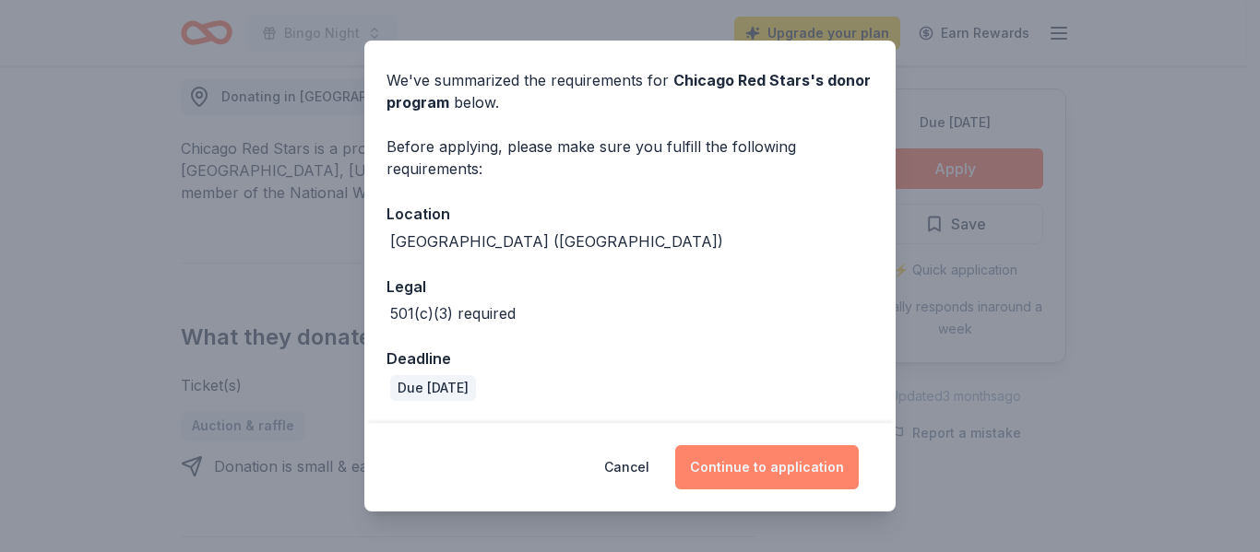
click at [729, 463] on button "Continue to application" at bounding box center [767, 467] width 184 height 44
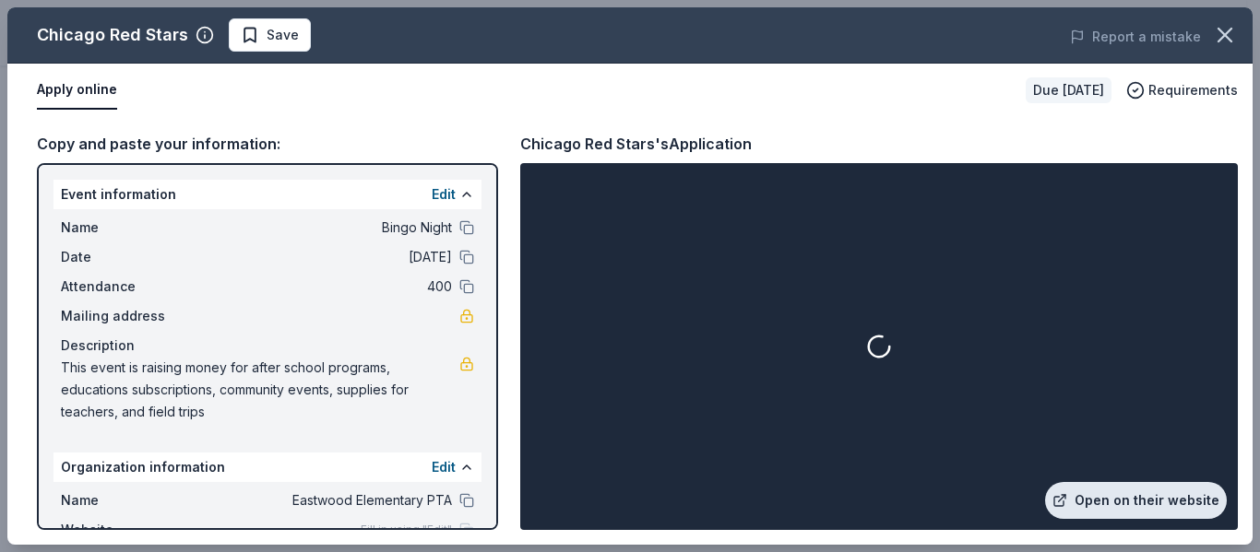
click at [1102, 496] on link "Open on their website" at bounding box center [1136, 500] width 182 height 37
